Goal: Go to known website: Access a specific website the user already knows

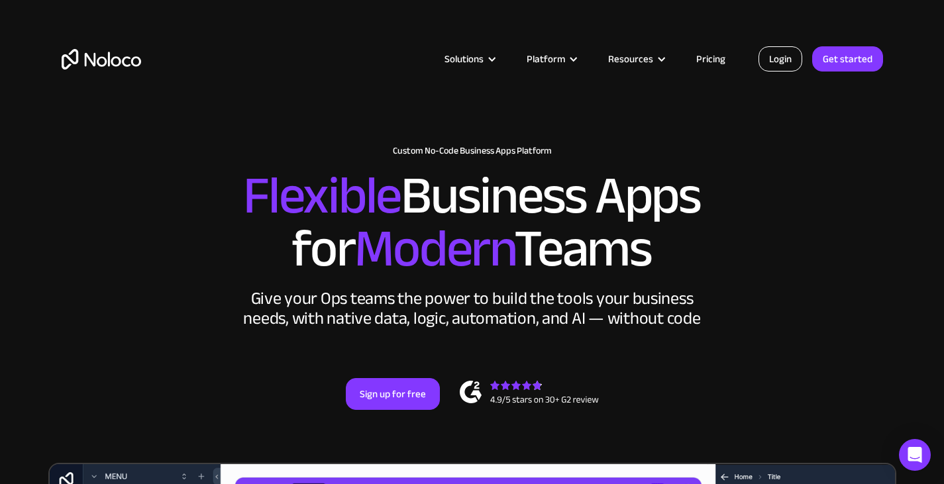
click at [783, 56] on link "Login" at bounding box center [781, 58] width 44 height 25
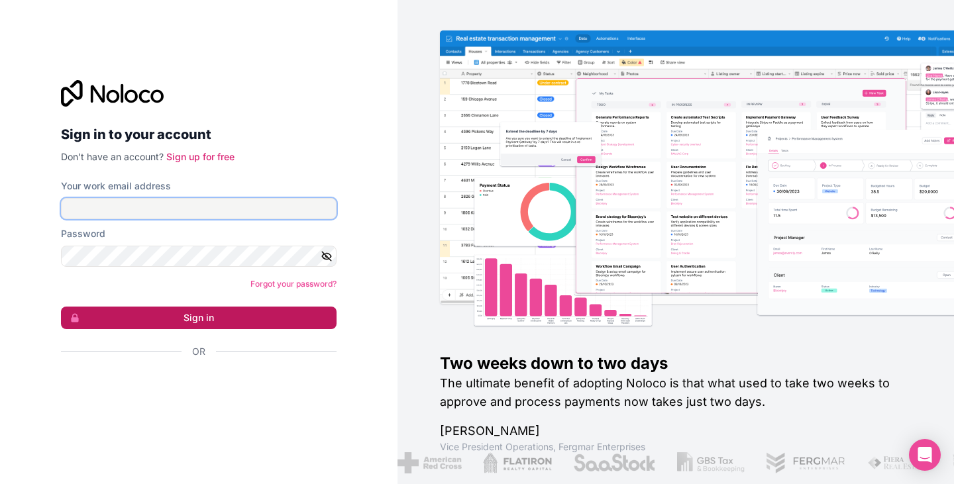
type input "[EMAIL_ADDRESS][DOMAIN_NAME]"
click at [189, 313] on button "Sign in" at bounding box center [199, 318] width 276 height 23
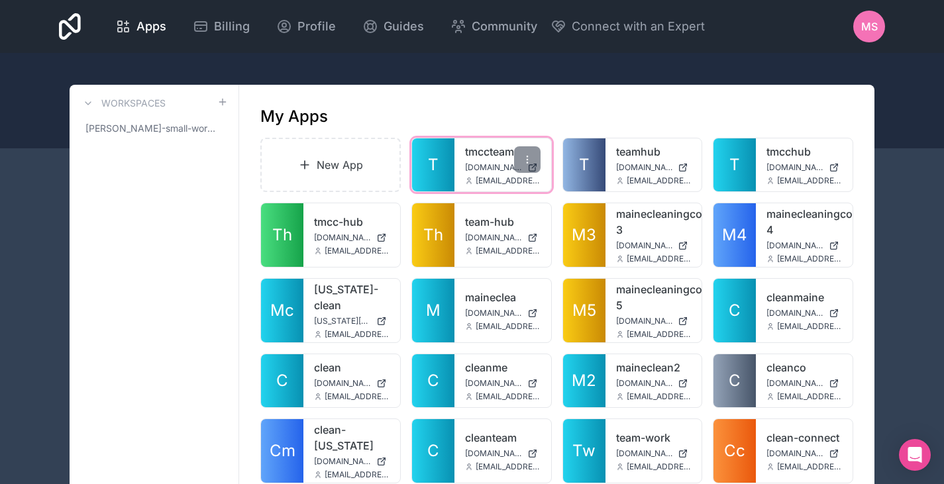
click at [478, 150] on link "tmccteam" at bounding box center [503, 152] width 76 height 16
